Goal: Task Accomplishment & Management: Complete application form

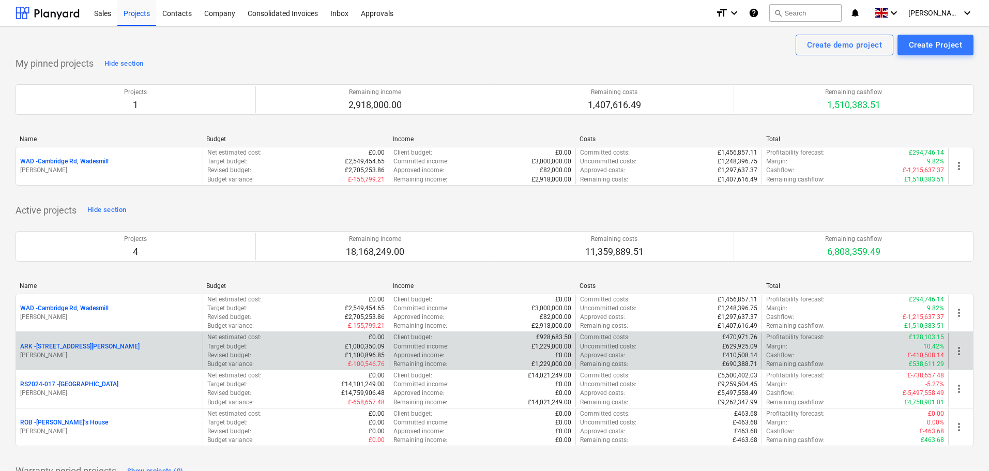
click at [72, 347] on p "ARK - 2 Galley [PERSON_NAME]" at bounding box center [79, 346] width 119 height 9
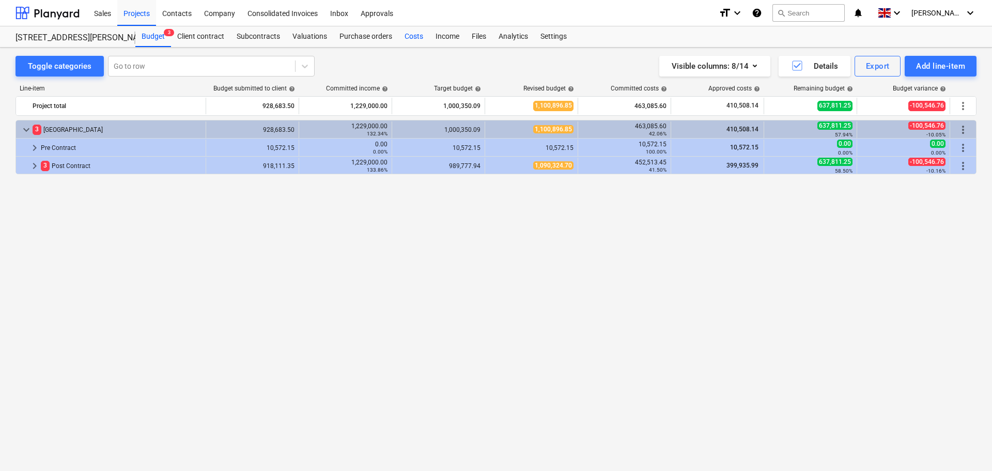
click at [413, 37] on div "Costs" at bounding box center [414, 36] width 31 height 21
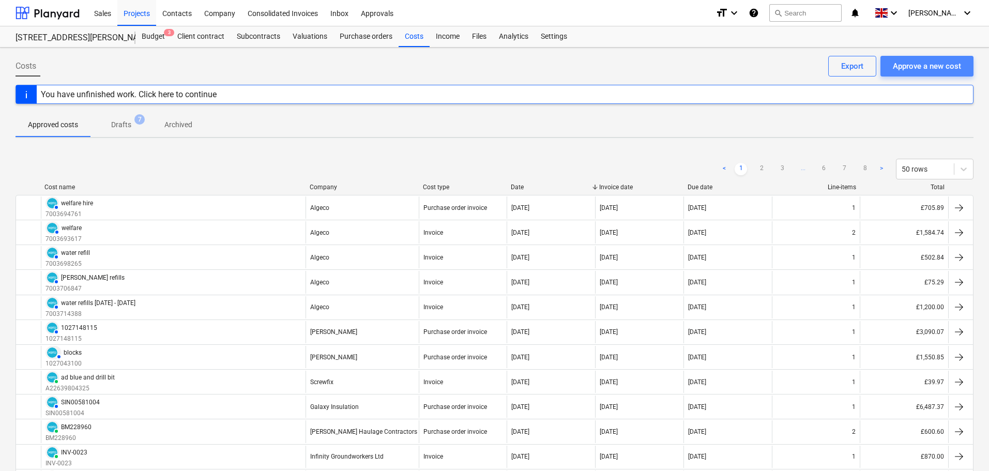
click at [943, 70] on div "Approve a new cost" at bounding box center [927, 65] width 68 height 13
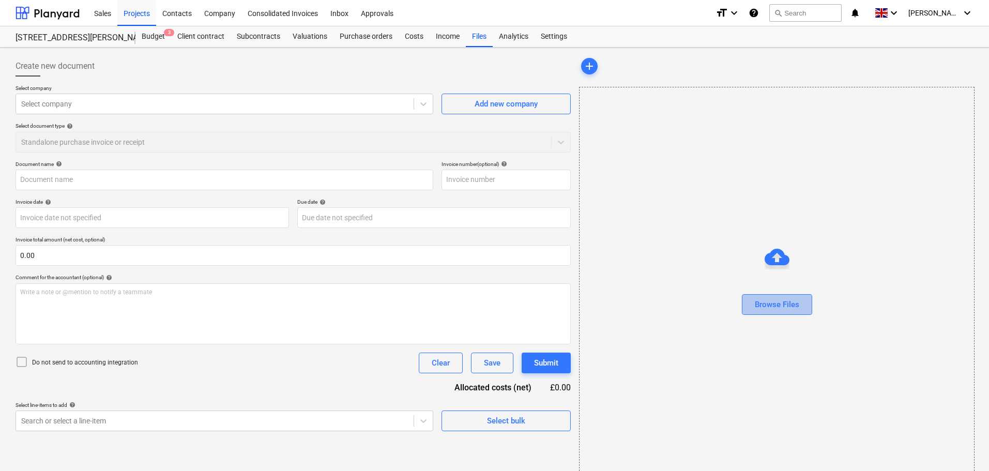
click at [792, 307] on div "Browse Files" at bounding box center [777, 304] width 44 height 13
type input "250815 Chase Side_Wages.pdf"
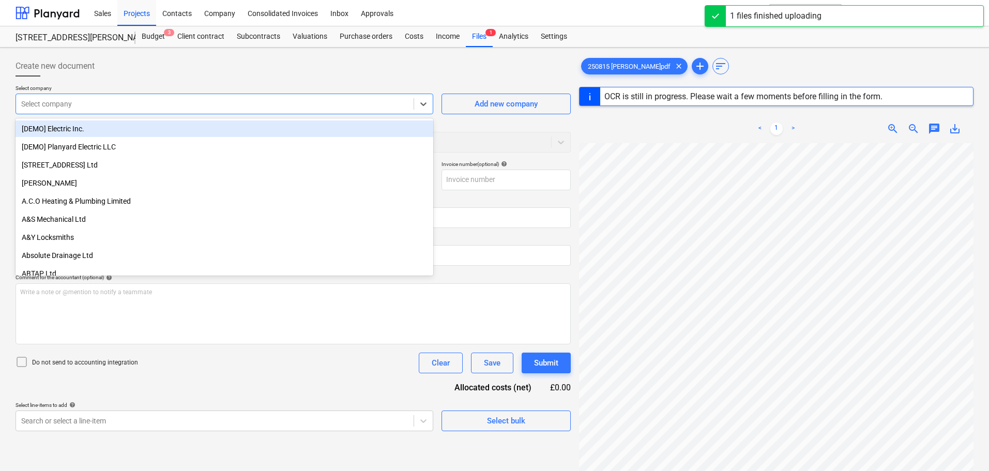
click at [146, 103] on div at bounding box center [214, 104] width 387 height 10
type input "ger"
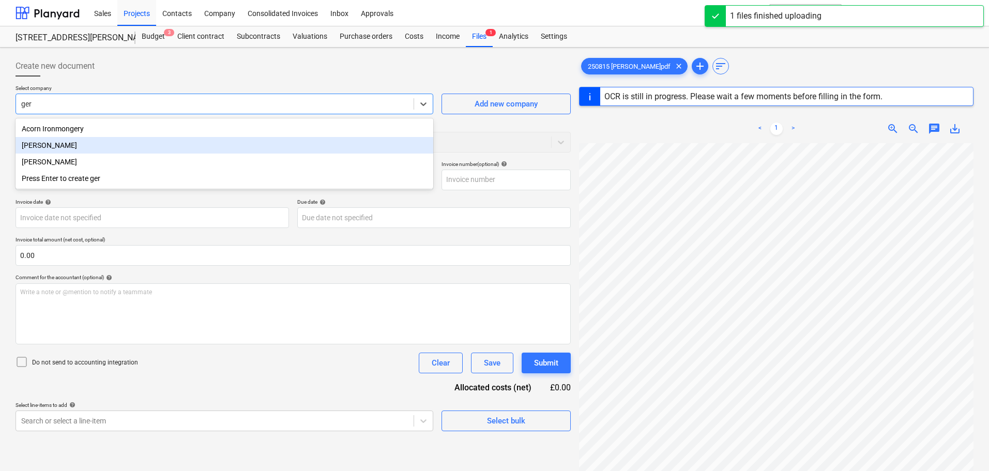
click at [53, 141] on div "[PERSON_NAME]" at bounding box center [225, 145] width 418 height 17
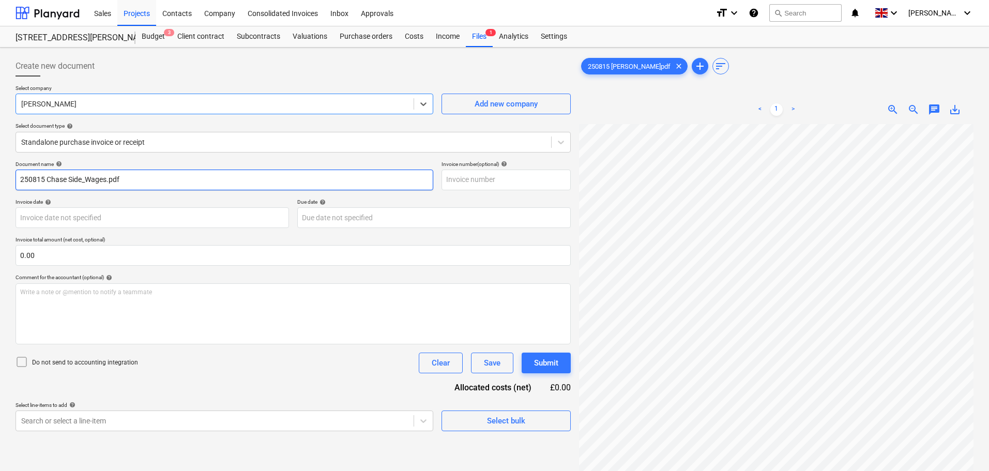
click at [88, 180] on input "250815 Chase Side_Wages.pdf" at bounding box center [225, 180] width 418 height 21
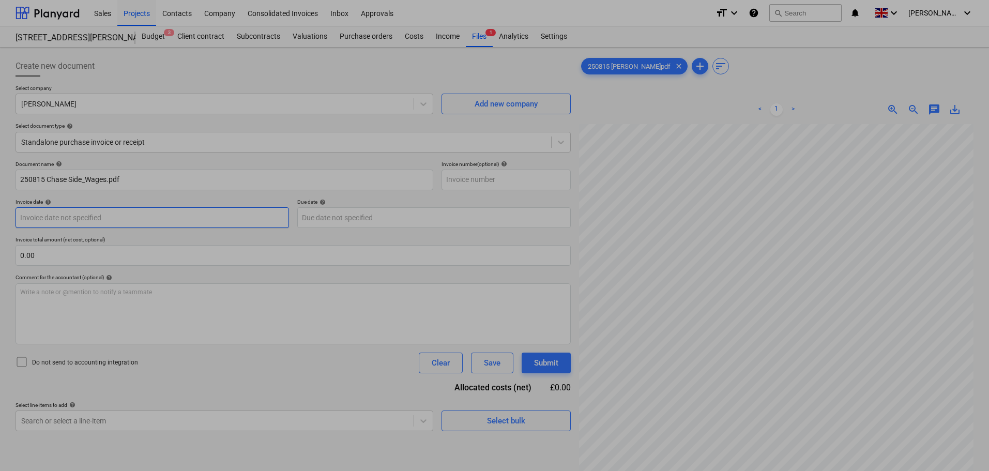
click at [85, 215] on body "Sales Projects Contacts Company Consolidated Invoices Inbox Approvals format_si…" at bounding box center [494, 235] width 989 height 471
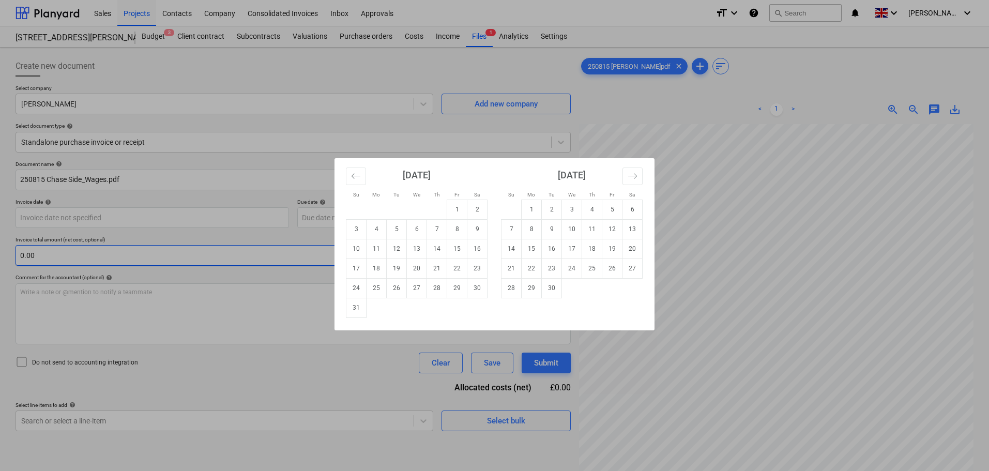
drag, startPoint x: 464, startPoint y: 248, endPoint x: 444, endPoint y: 249, distance: 20.2
click at [463, 248] on td "15" at bounding box center [457, 249] width 20 height 20
type input "[DATE]"
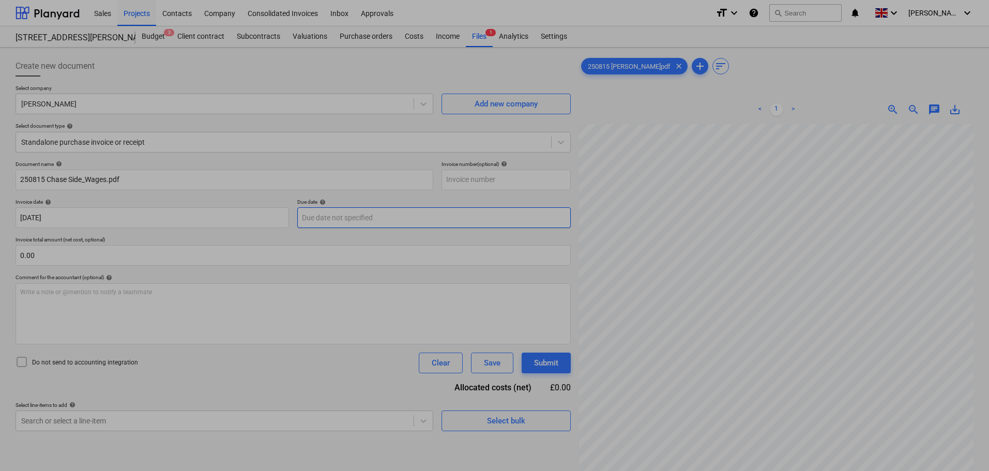
click at [342, 217] on body "Sales Projects Contacts Company Consolidated Invoices Inbox Approvals format_si…" at bounding box center [494, 235] width 989 height 471
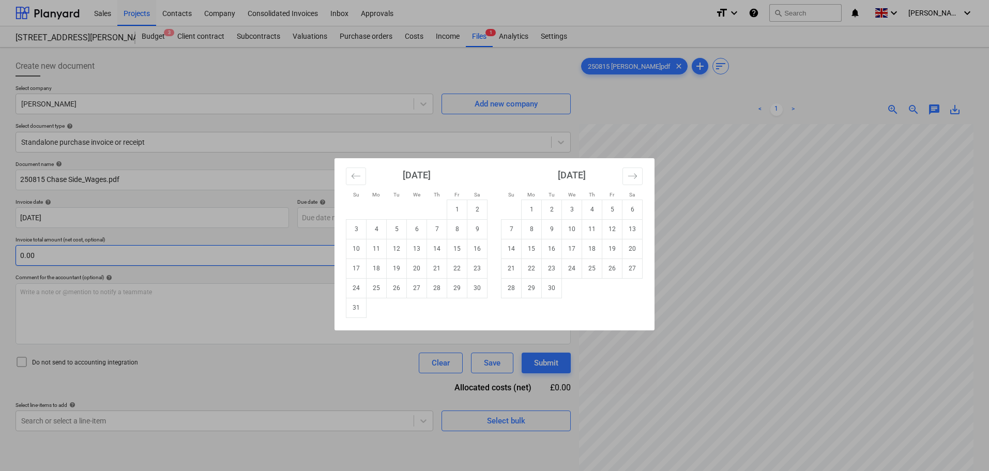
drag, startPoint x: 451, startPoint y: 248, endPoint x: 211, endPoint y: 252, distance: 239.9
click at [451, 247] on td "15" at bounding box center [457, 249] width 20 height 20
type input "[DATE]"
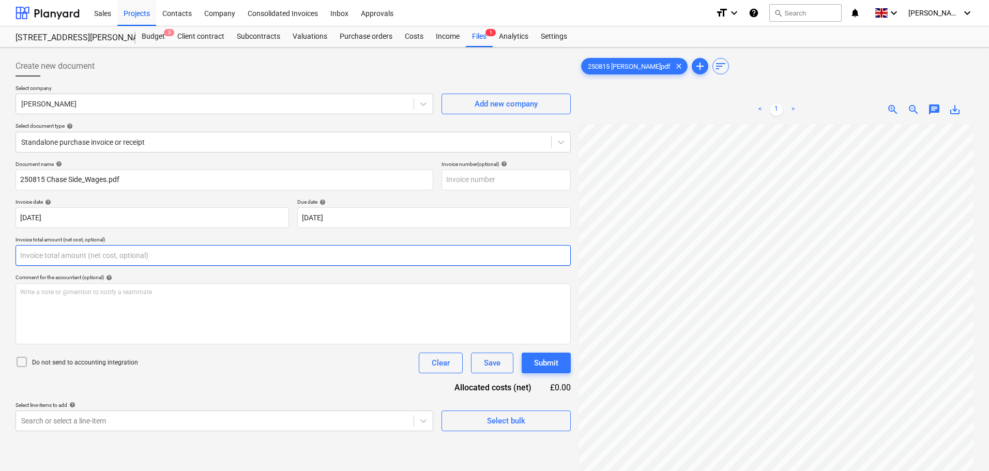
click at [57, 250] on input "text" at bounding box center [293, 255] width 555 height 21
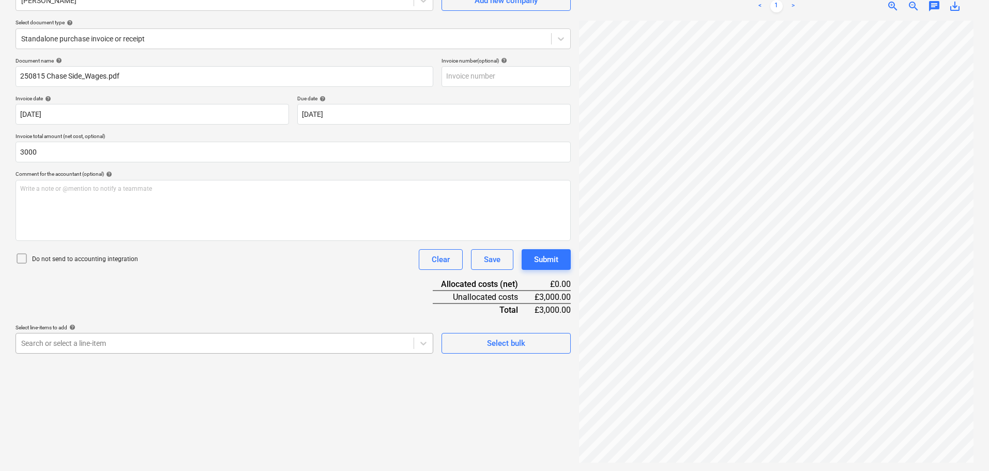
type input "3,000.00"
click at [100, 344] on body "Sales Projects Contacts Company Consolidated Invoices Inbox Approvals format_si…" at bounding box center [494, 132] width 989 height 471
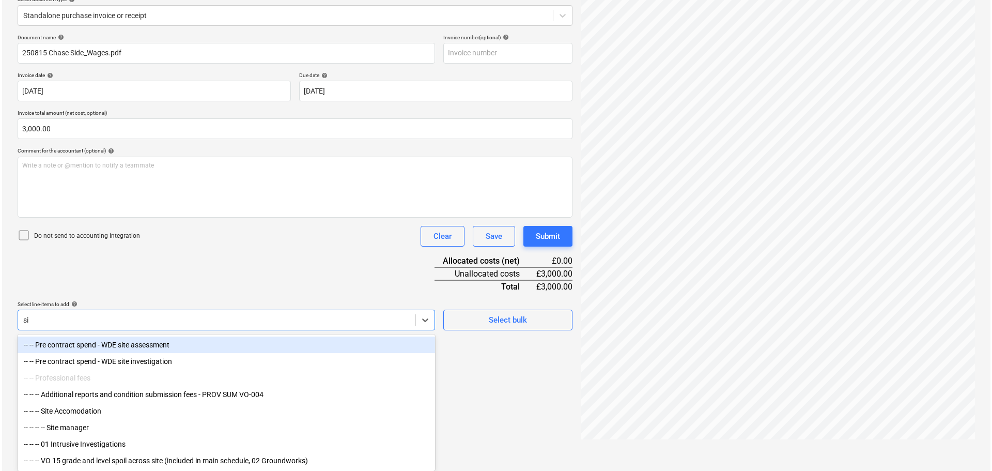
scroll to position [103, 0]
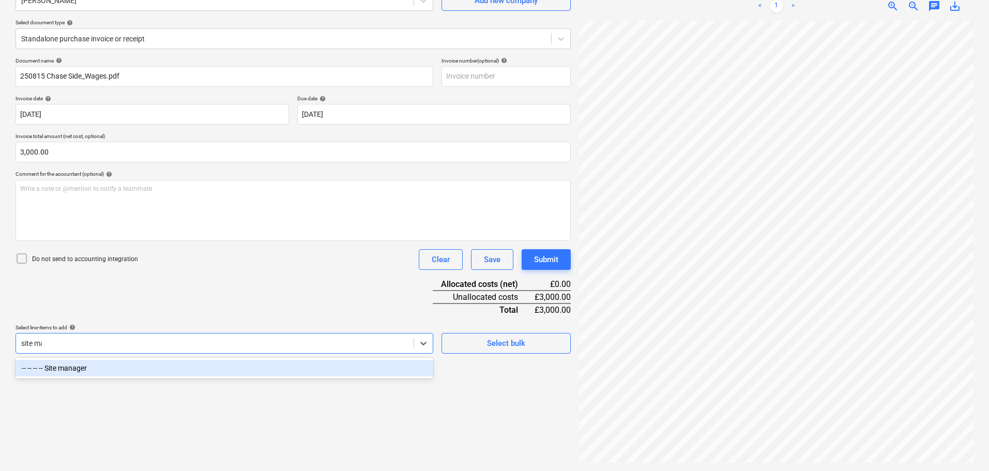
type input "site man"
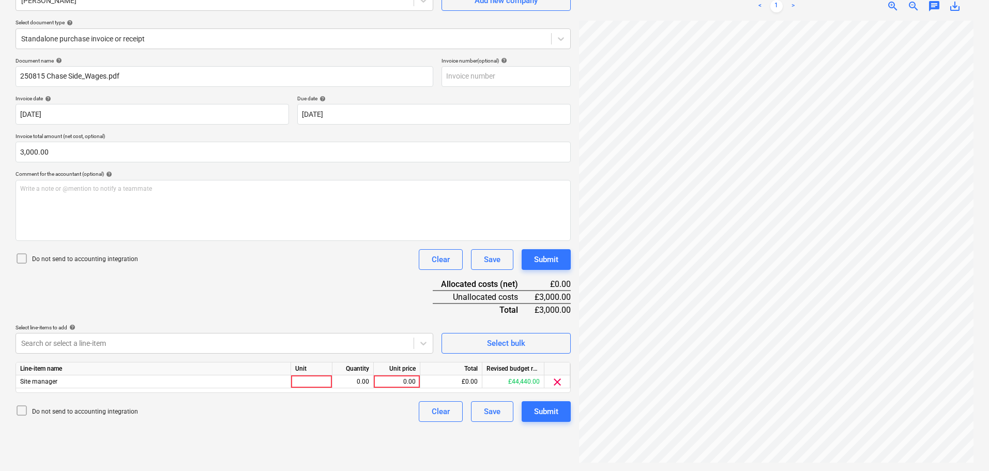
click at [212, 319] on div "Document name help 250815 Chase Side_Wages.pdf Invoice number (optional) help I…" at bounding box center [293, 239] width 555 height 364
click at [307, 381] on div at bounding box center [311, 381] width 41 height 13
type input "days"
type input "300"
click at [243, 301] on div "Document name help 250815 Chase Side_Wages.pdf Invoice number (optional) help I…" at bounding box center [293, 239] width 555 height 364
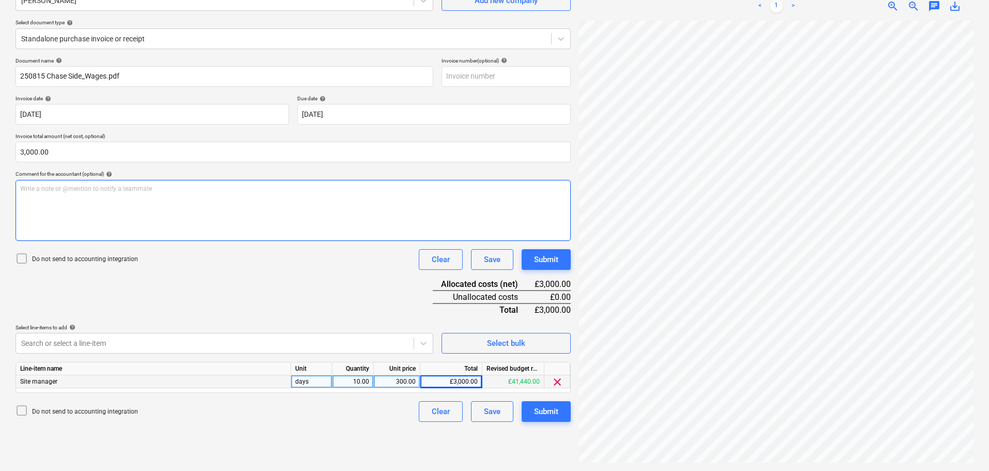
click at [68, 194] on div "Write a note or @mention to notify a teammate [PERSON_NAME]" at bounding box center [293, 210] width 555 height 61
click at [176, 194] on p "﻿ @ [PERSON_NAME] ﻿ [PERSON_NAME] has requested 10 days from" at bounding box center [293, 190] width 546 height 10
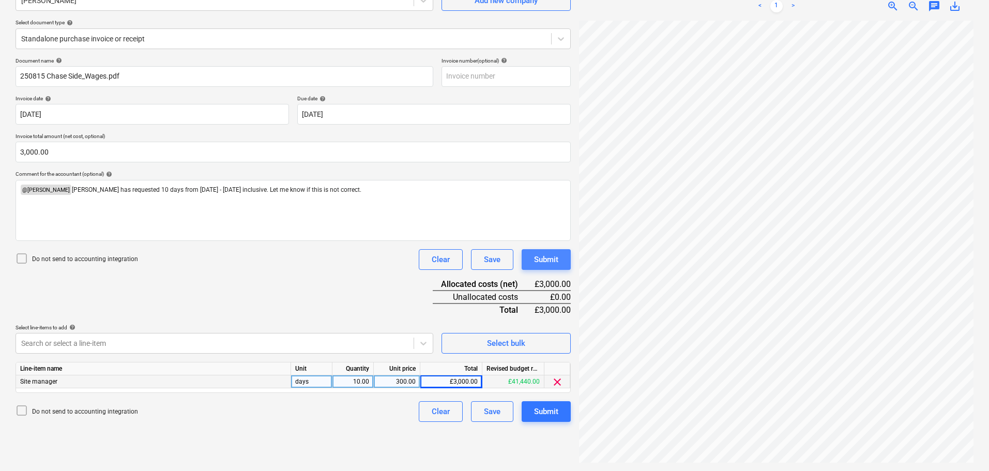
click at [549, 257] on div "Submit" at bounding box center [546, 259] width 24 height 13
